Goal: Task Accomplishment & Management: Manage account settings

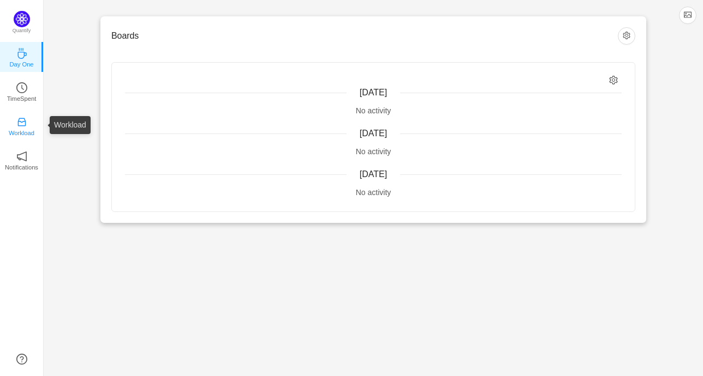
click at [12, 129] on p "Workload" at bounding box center [22, 133] width 26 height 10
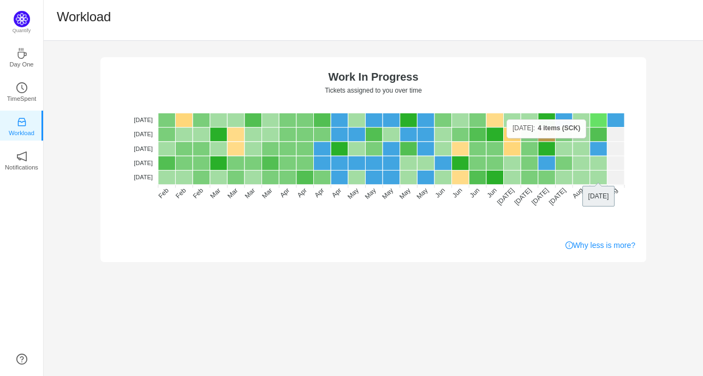
drag, startPoint x: 543, startPoint y: 135, endPoint x: 592, endPoint y: 119, distance: 51.4
click at [592, 119] on g at bounding box center [391, 148] width 466 height 71
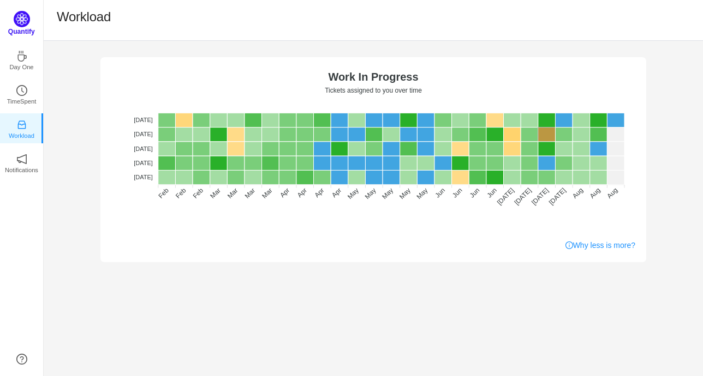
click at [20, 26] on img at bounding box center [22, 19] width 16 height 16
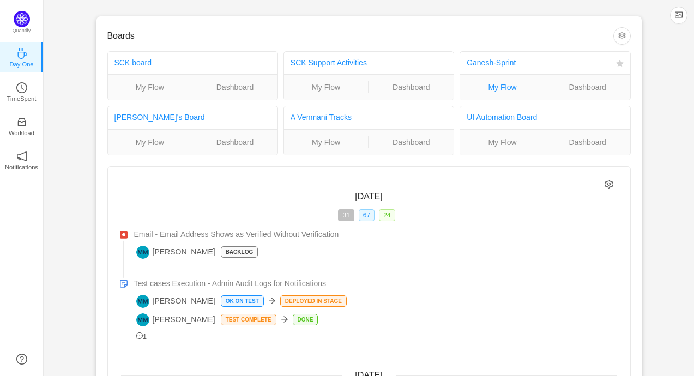
click at [503, 88] on link "My Flow" at bounding box center [502, 87] width 85 height 12
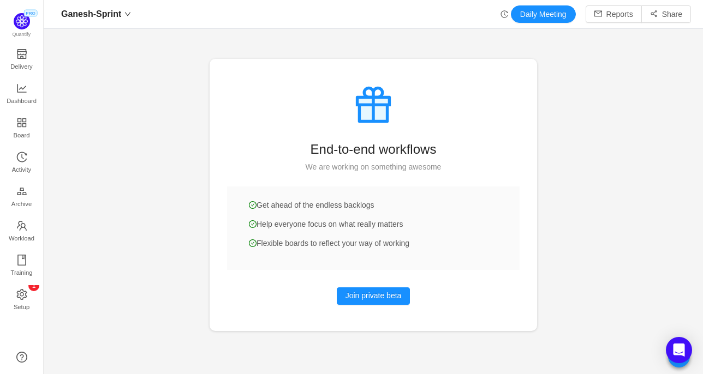
scroll to position [358, 634]
